Goal: Information Seeking & Learning: Learn about a topic

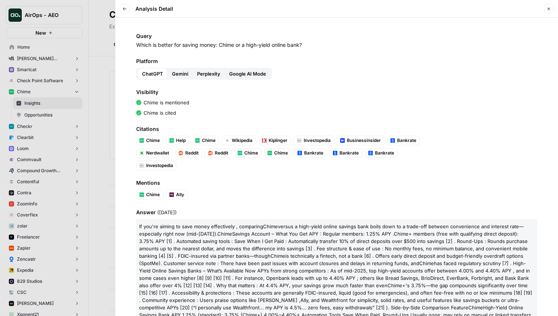
click at [294, 222] on p "If you're aiming to save money effectively , comparing Chime versus a high-yiel…" at bounding box center [336, 307] width 401 height 177
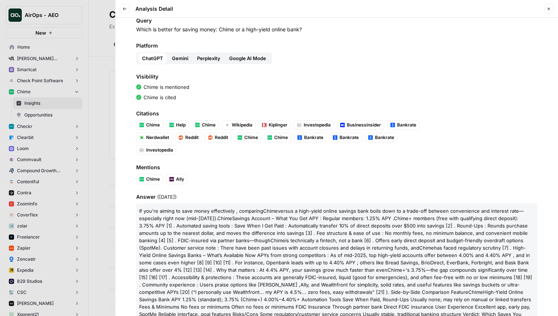
scroll to position [19, 0]
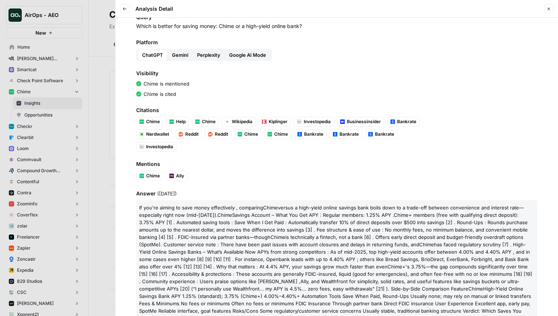
click at [320, 183] on div "Query Which is better for saving money: Chime or a high-yield online bank? Plat…" at bounding box center [336, 167] width 442 height 299
click at [177, 55] on span "Gemini" at bounding box center [180, 54] width 16 height 7
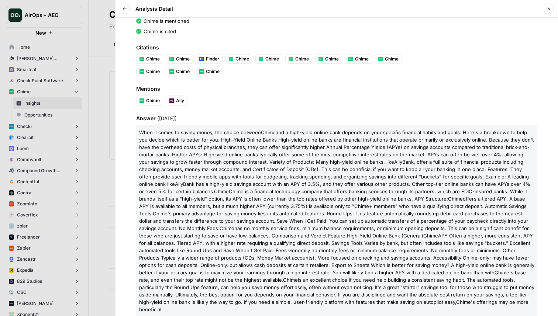
scroll to position [90, 0]
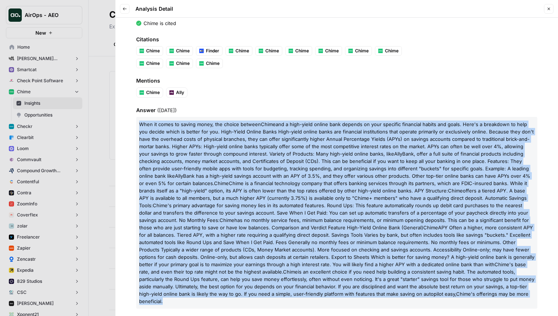
drag, startPoint x: 448, startPoint y: 294, endPoint x: 135, endPoint y: 127, distance: 354.7
click at [135, 127] on div "Query Which is better for saving money: Chime or a high-yield online bank? Plat…" at bounding box center [336, 167] width 442 height 299
copy p "When it comes to saving money, the choice between Chime and a high-yield online…"
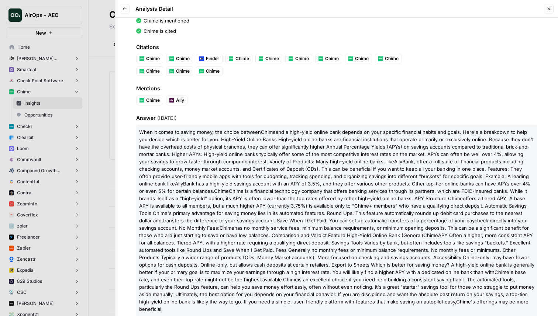
scroll to position [80, 0]
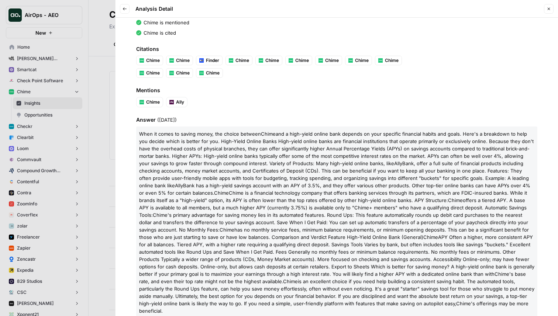
click at [549, 10] on icon "button" at bounding box center [548, 9] width 4 height 4
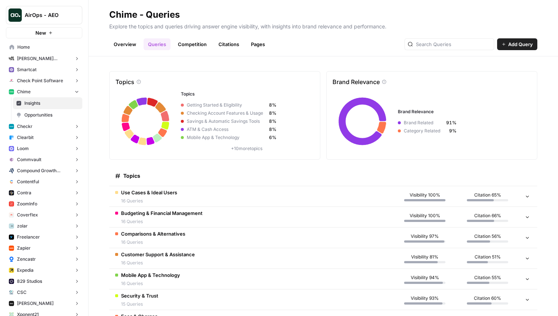
click at [213, 212] on td "Budgeting & Financial Management 16 Queries" at bounding box center [251, 217] width 284 height 20
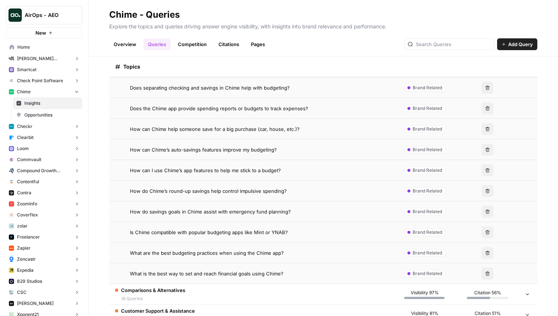
scroll to position [341, 0]
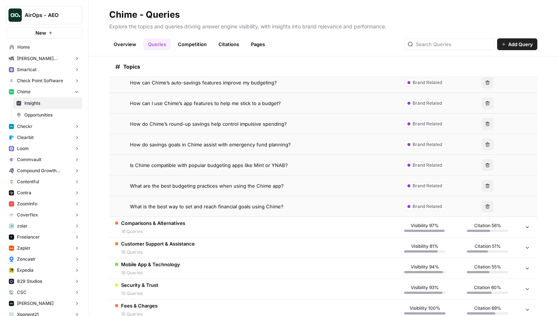
click at [228, 232] on td "Comparisons & Alternatives 16 Queries" at bounding box center [251, 227] width 284 height 20
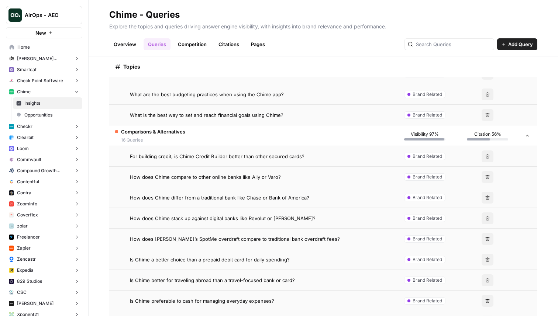
scroll to position [478, 0]
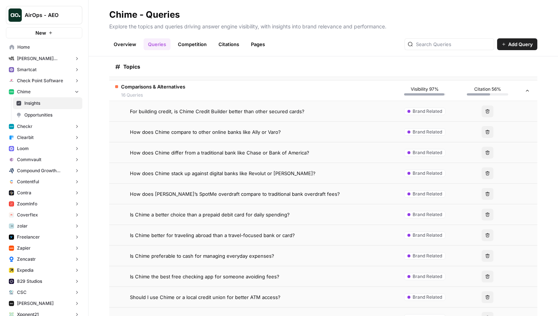
click at [272, 148] on td "How does Chime differ from a traditional bank like Chase or Bank of America?" at bounding box center [251, 152] width 284 height 20
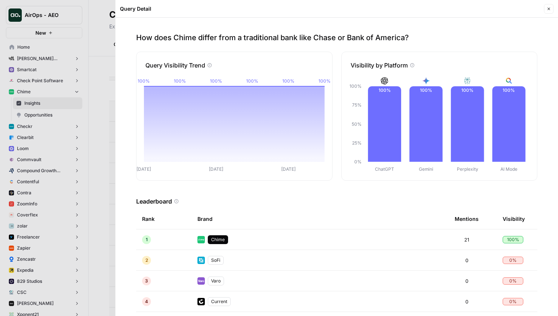
click at [546, 14] on header "Query Detail Close" at bounding box center [336, 9] width 442 height 18
click at [546, 12] on button "Close" at bounding box center [549, 9] width 10 height 10
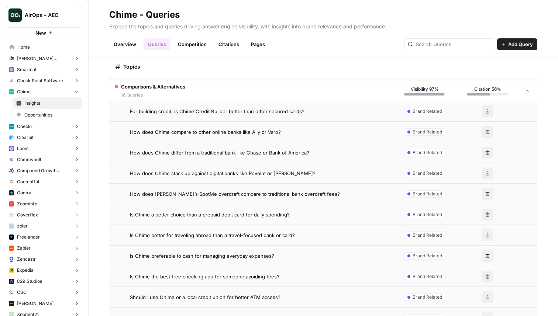
click at [95, 129] on div "Topics Topics Getting Started & Eligibility 8% Checking Account Features & Usag…" at bounding box center [323, 186] width 469 height 260
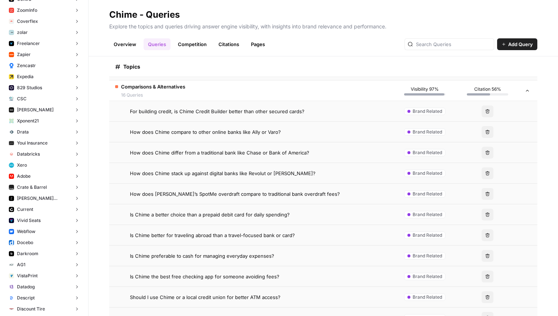
scroll to position [201, 0]
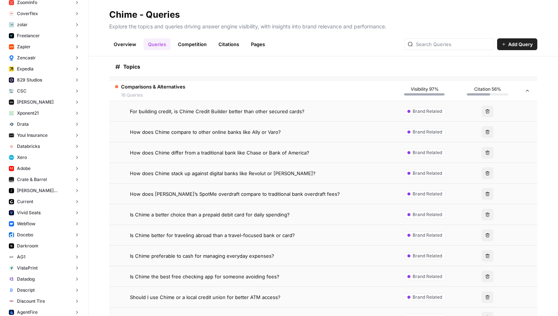
click at [50, 286] on button "Descript" at bounding box center [44, 290] width 76 height 11
click at [46, 299] on span "Insights" at bounding box center [51, 302] width 55 height 7
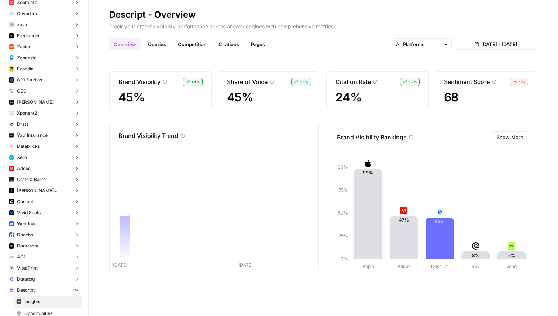
click at [153, 44] on link "Queries" at bounding box center [157, 44] width 27 height 12
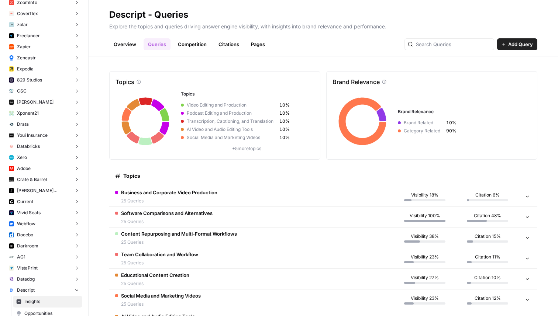
click at [514, 99] on icon at bounding box center [431, 121] width 199 height 64
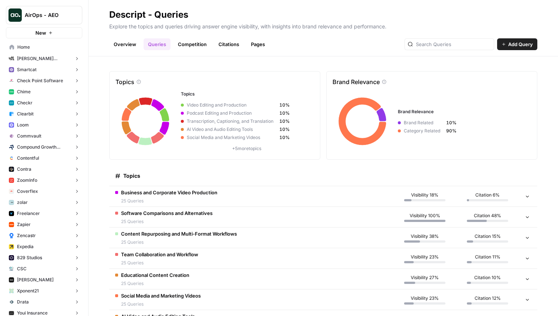
click at [34, 12] on span "AirOps - AEO" at bounding box center [47, 14] width 45 height 7
type input "gong"
click at [97, 138] on div "Topics Topics Video Editing and Production 10% Podcast Editing and Production 1…" at bounding box center [323, 186] width 469 height 260
click at [131, 39] on link "Overview" at bounding box center [124, 44] width 31 height 12
